Goal: Task Accomplishment & Management: Manage account settings

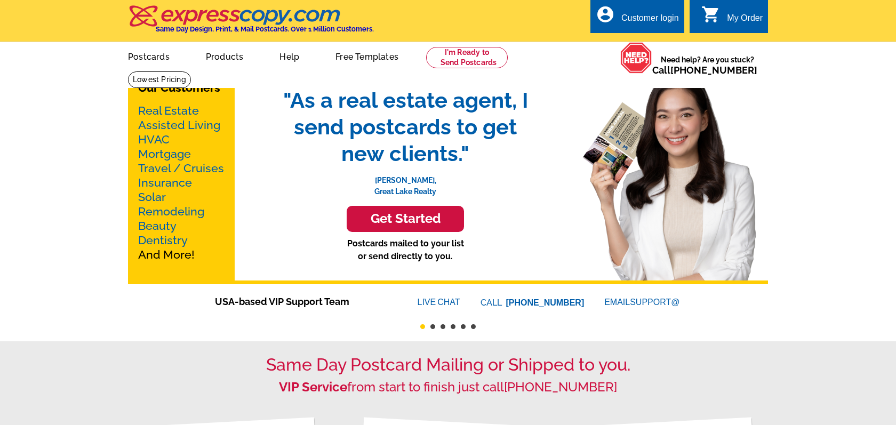
click at [659, 13] on div "Customer login" at bounding box center [650, 20] width 58 height 15
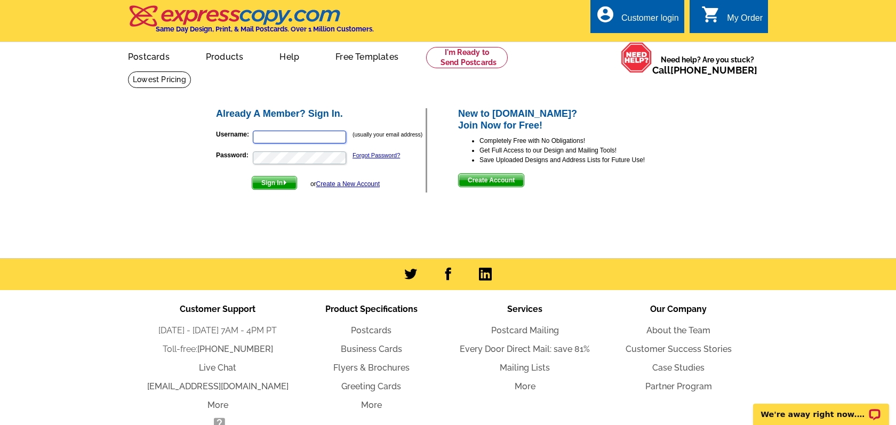
click at [259, 141] on input "Username:" at bounding box center [299, 137] width 93 height 13
type input "erin@rewinterpark.com"
click at [252, 176] on button "Sign In" at bounding box center [274, 183] width 45 height 14
